Goal: Transaction & Acquisition: Purchase product/service

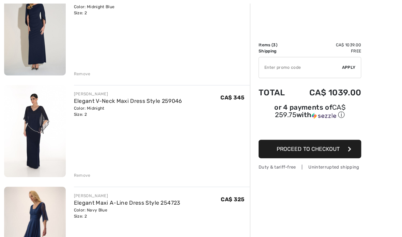
scroll to position [106, 0]
click at [83, 175] on div "Remove" at bounding box center [82, 174] width 17 height 6
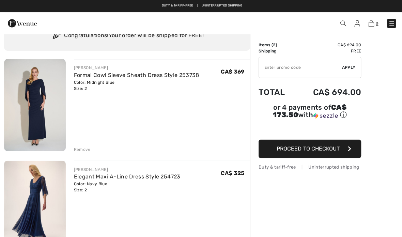
scroll to position [30, 0]
click at [98, 73] on link "Formal Cowl Sleeve Sheath Dress Style 253738" at bounding box center [136, 75] width 125 height 6
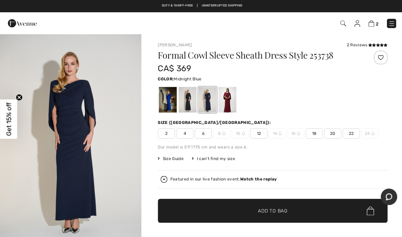
click at [374, 21] on span "2" at bounding box center [375, 23] width 3 height 5
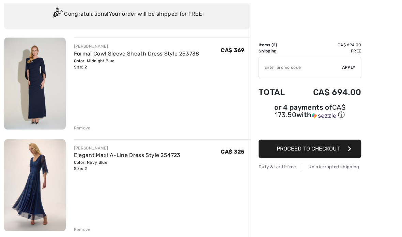
scroll to position [55, 0]
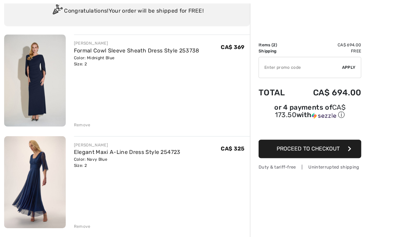
click at [127, 152] on link "Elegant Maxi A-Line Dress Style 254723" at bounding box center [127, 151] width 106 height 6
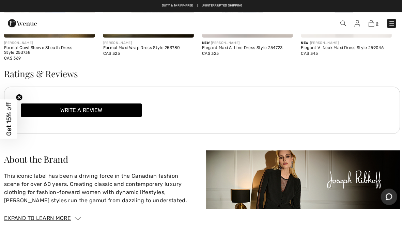
scroll to position [868, 0]
